Goal: Task Accomplishment & Management: Use online tool/utility

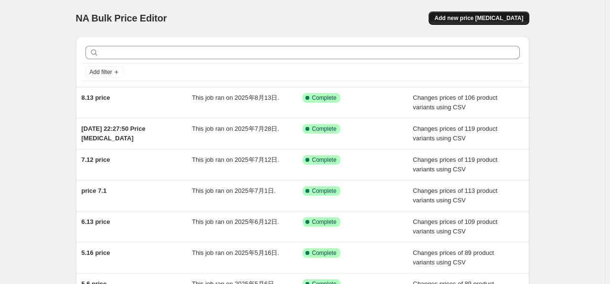
click at [483, 17] on span "Add new price [MEDICAL_DATA]" at bounding box center [479, 18] width 89 height 8
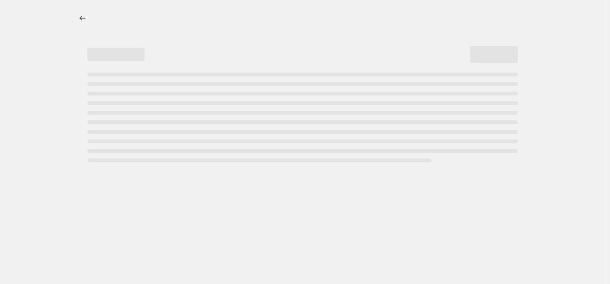
select select "percentage"
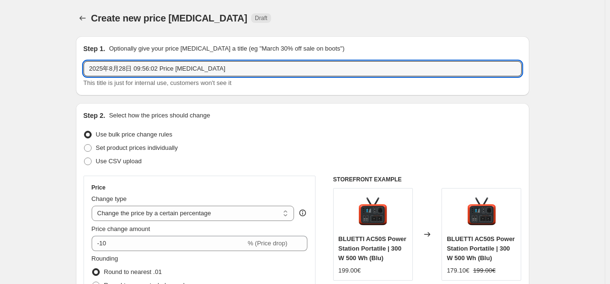
drag, startPoint x: 243, startPoint y: 64, endPoint x: 25, endPoint y: 67, distance: 217.8
type input "8.28 price"
click at [90, 167] on label "Use CSV upload" at bounding box center [113, 161] width 58 height 13
click at [85, 158] on input "Use CSV upload" at bounding box center [84, 158] width 0 height 0
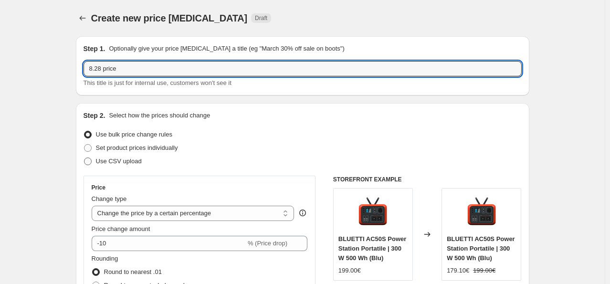
radio input "true"
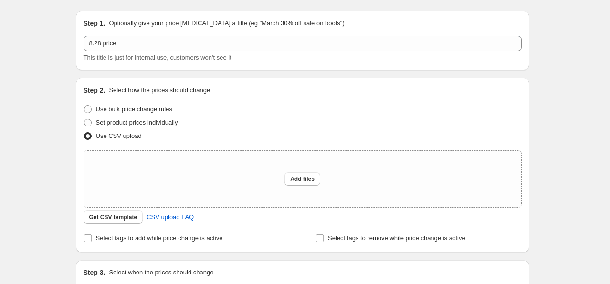
scroll to position [48, 0]
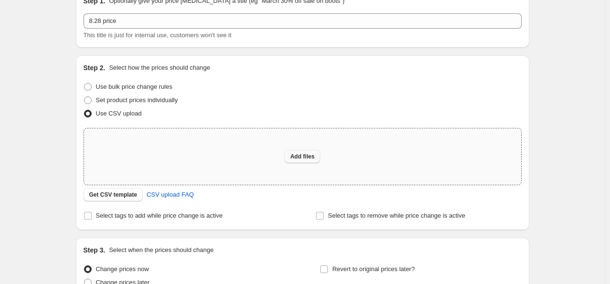
click at [297, 156] on span "Add files" at bounding box center [302, 157] width 24 height 8
type input "C:\fakepath\price 8.28.csv"
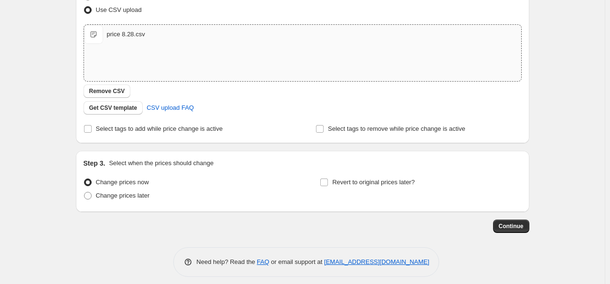
scroll to position [158, 0]
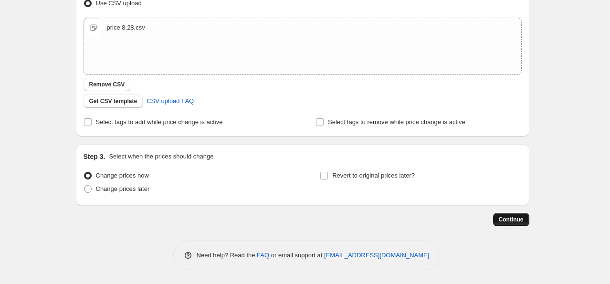
click at [499, 223] on button "Continue" at bounding box center [511, 219] width 36 height 13
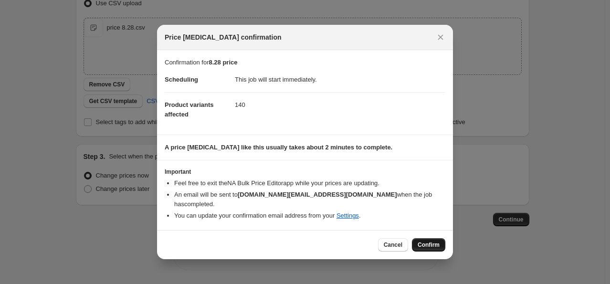
click at [416, 243] on button "Confirm" at bounding box center [428, 244] width 33 height 13
